Goal: Check status: Check status

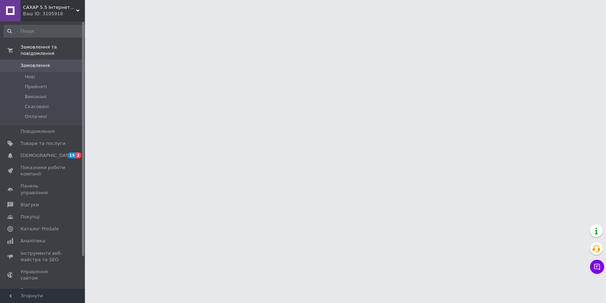
click at [29, 62] on span "Замовлення" at bounding box center [35, 65] width 29 height 6
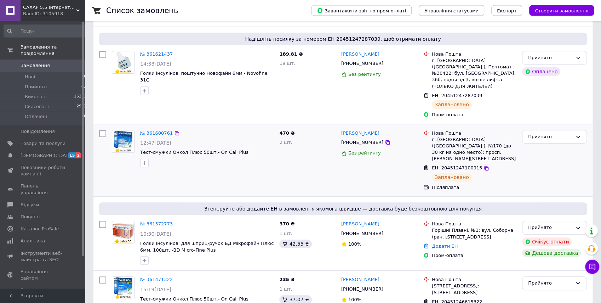
scroll to position [78, 0]
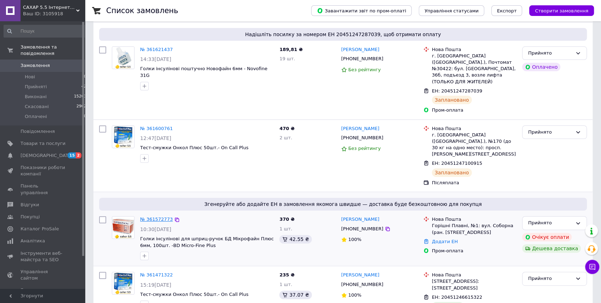
click at [158, 216] on link "№ 361572773" at bounding box center [156, 218] width 33 height 5
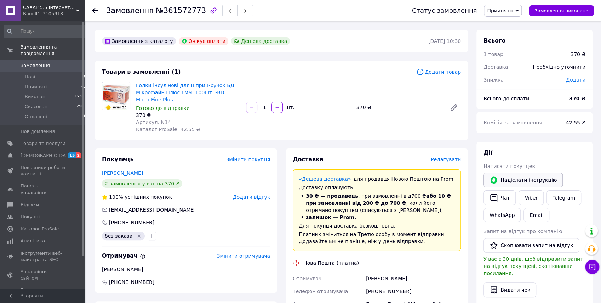
click at [519, 179] on button "Надіслати інструкцію" at bounding box center [523, 179] width 79 height 15
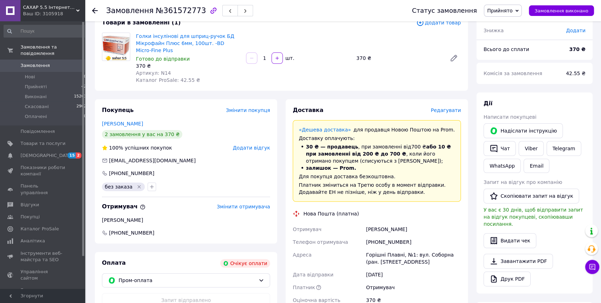
scroll to position [49, 0]
